Goal: Check status: Check status

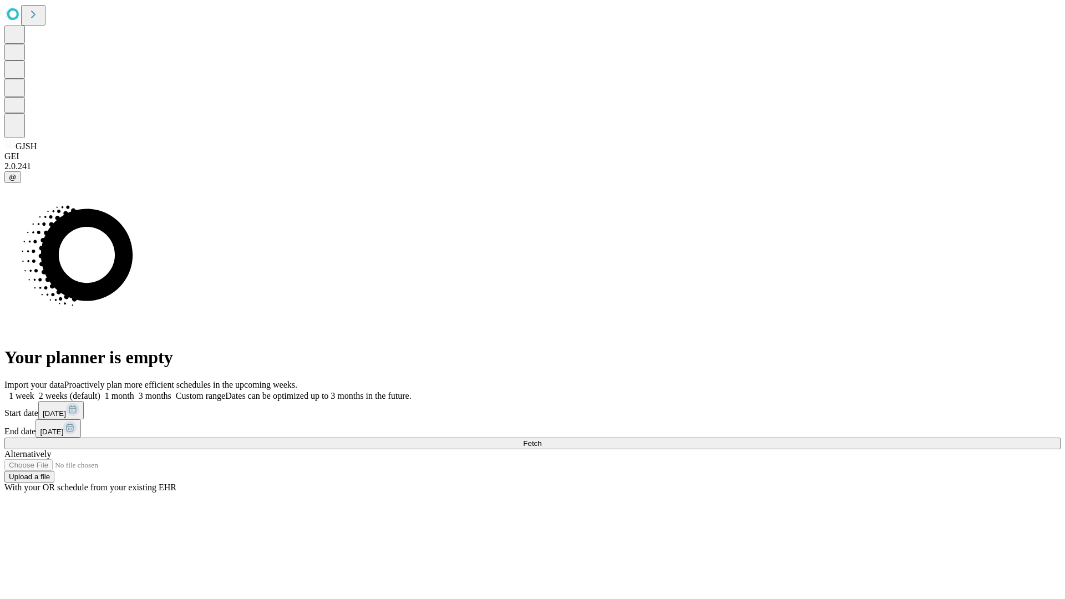
click at [541, 439] on span "Fetch" at bounding box center [532, 443] width 18 height 8
